Goal: Navigation & Orientation: Find specific page/section

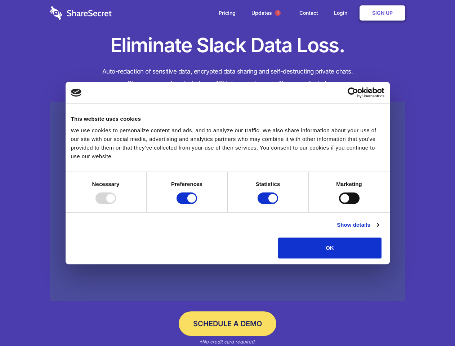
click at [116, 204] on div at bounding box center [105, 198] width 21 height 12
click at [197, 204] on input "Preferences" at bounding box center [186, 198] width 21 height 12
checkbox input "false"
click at [268, 204] on input "Statistics" at bounding box center [267, 198] width 21 height 12
checkbox input "false"
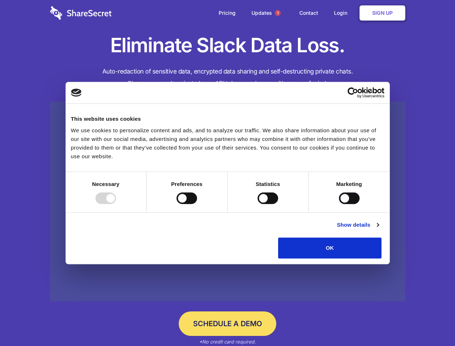
click at [339, 204] on input "Marketing" at bounding box center [349, 198] width 21 height 12
checkbox input "true"
click at [378, 229] on link "Show details" at bounding box center [358, 224] width 42 height 9
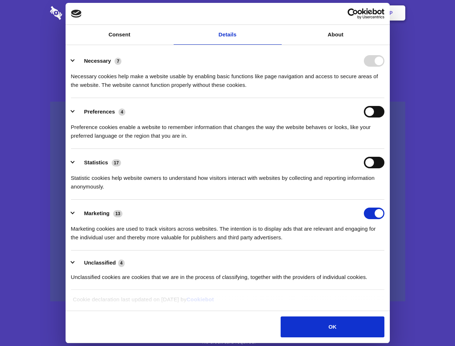
click at [384, 98] on li "Necessary 7 Necessary cookies help make a website usable by enabling basic func…" at bounding box center [227, 72] width 313 height 51
click at [277, 13] on span "1" at bounding box center [278, 13] width 6 height 6
